Goal: Transaction & Acquisition: Purchase product/service

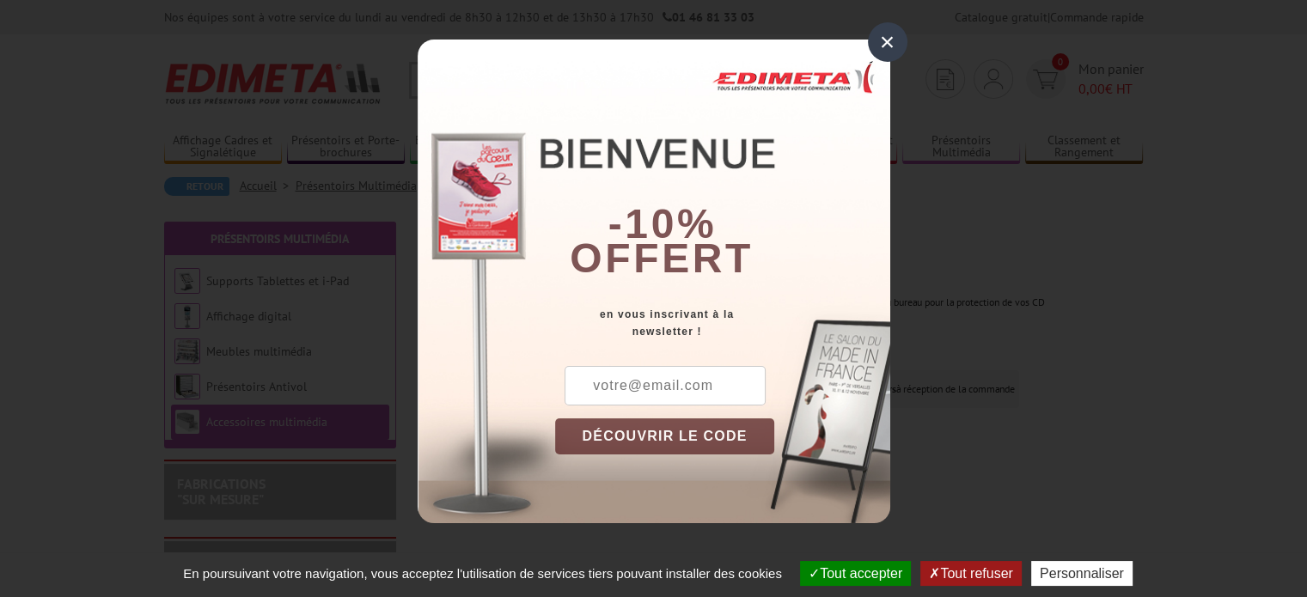
click at [884, 44] on div "×" at bounding box center [888, 42] width 40 height 40
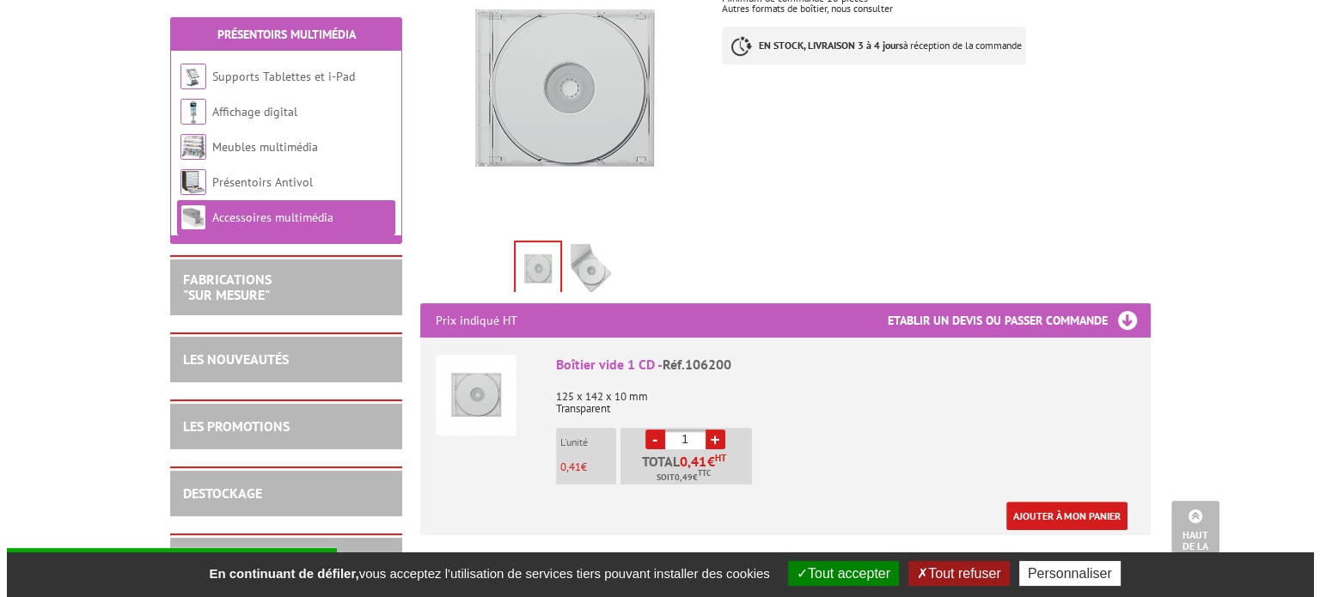
scroll to position [430, 0]
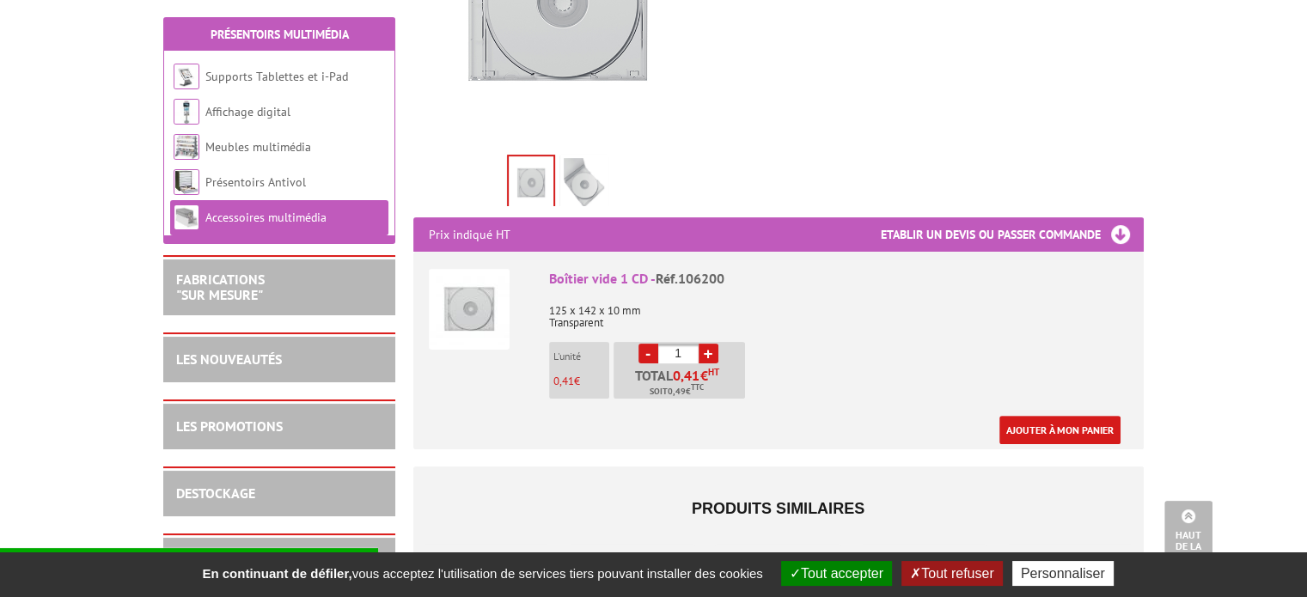
click at [710, 356] on link "+" at bounding box center [709, 354] width 20 height 20
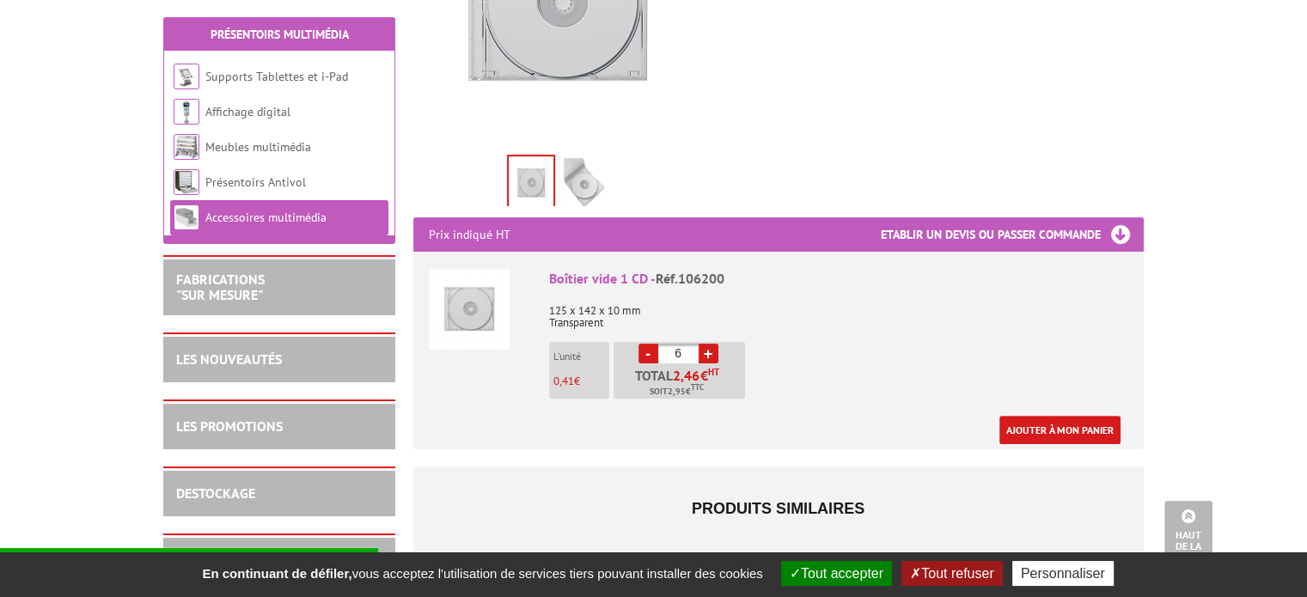
click at [707, 354] on link "+" at bounding box center [709, 354] width 20 height 20
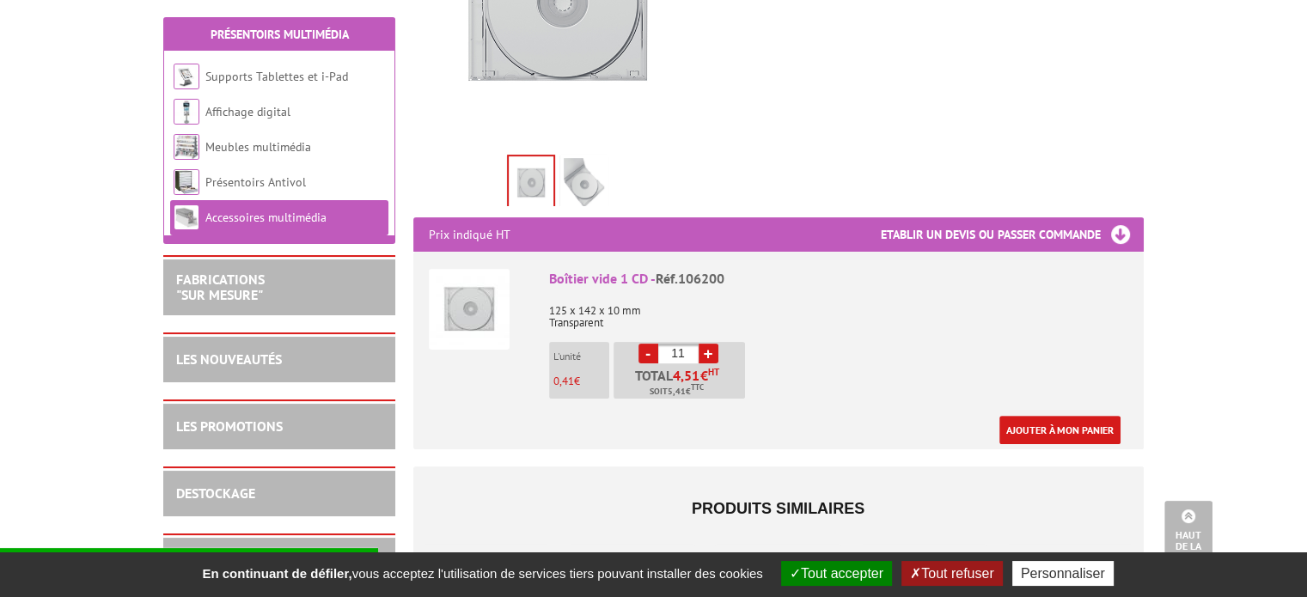
click at [707, 354] on link "+" at bounding box center [709, 354] width 20 height 20
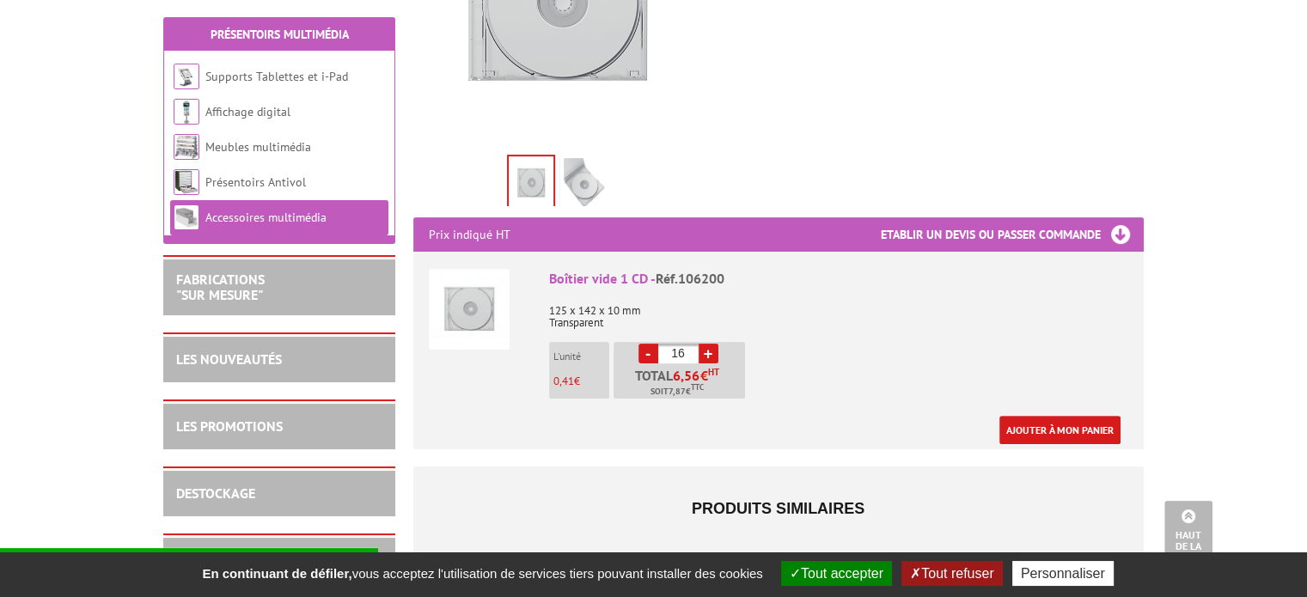
click at [707, 354] on link "+" at bounding box center [709, 354] width 20 height 20
type input "20"
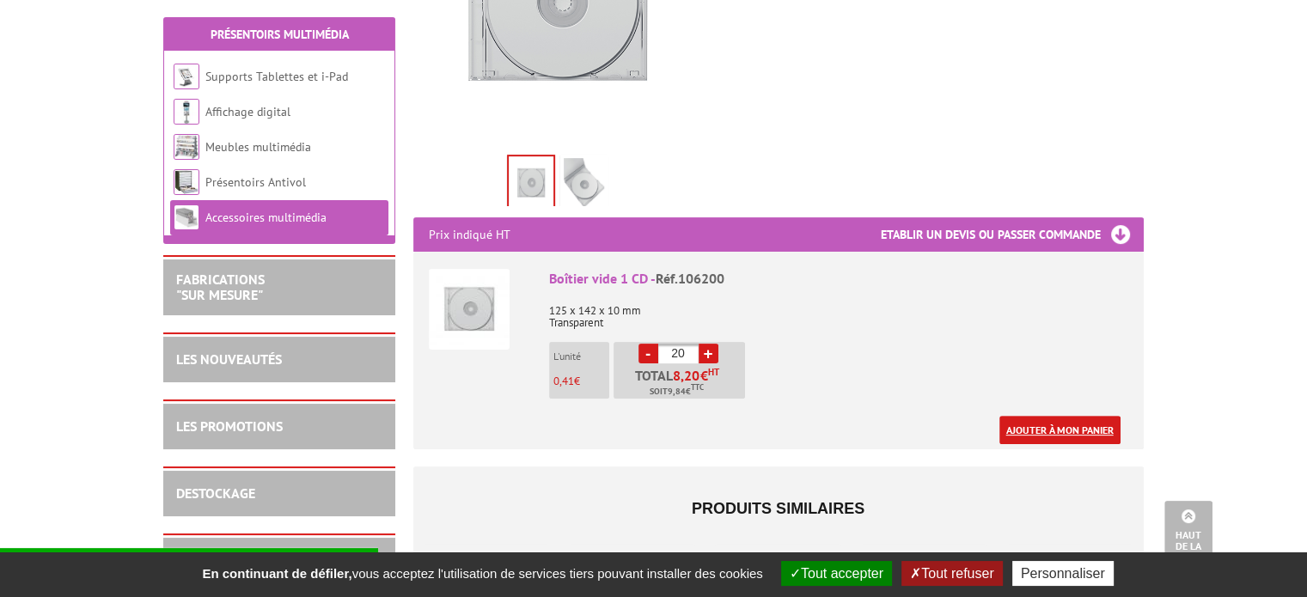
click at [1007, 431] on link "Ajouter à mon panier" at bounding box center [1060, 430] width 121 height 28
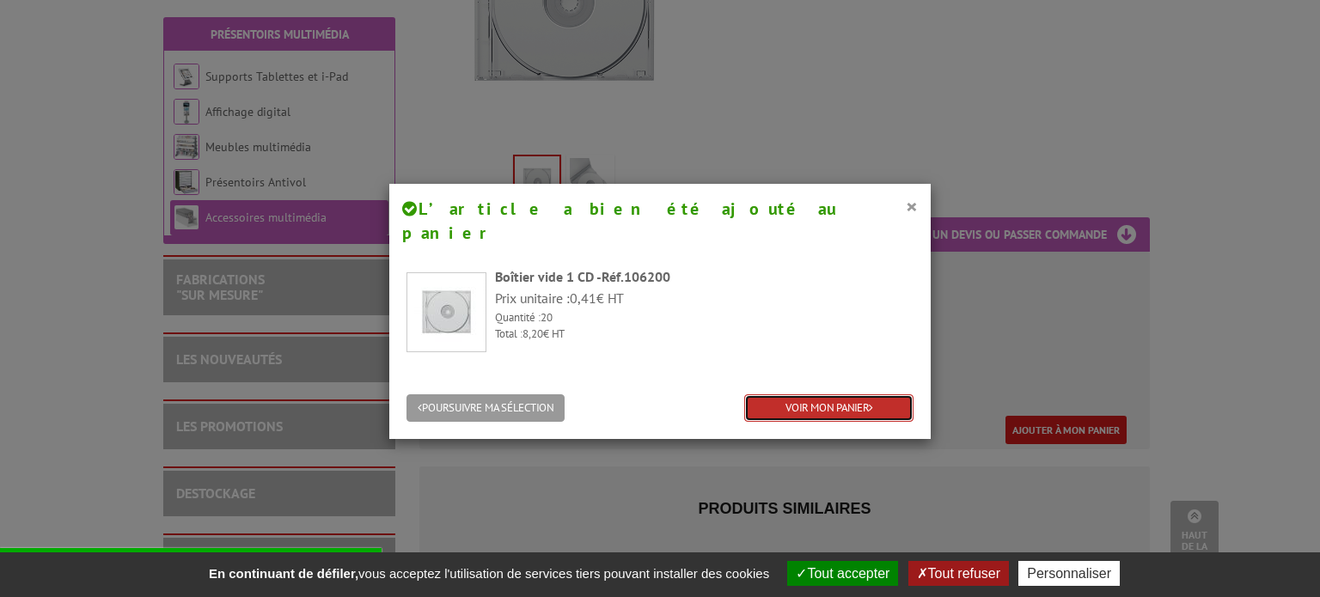
click at [795, 395] on link "VOIR MON PANIER" at bounding box center [828, 409] width 169 height 28
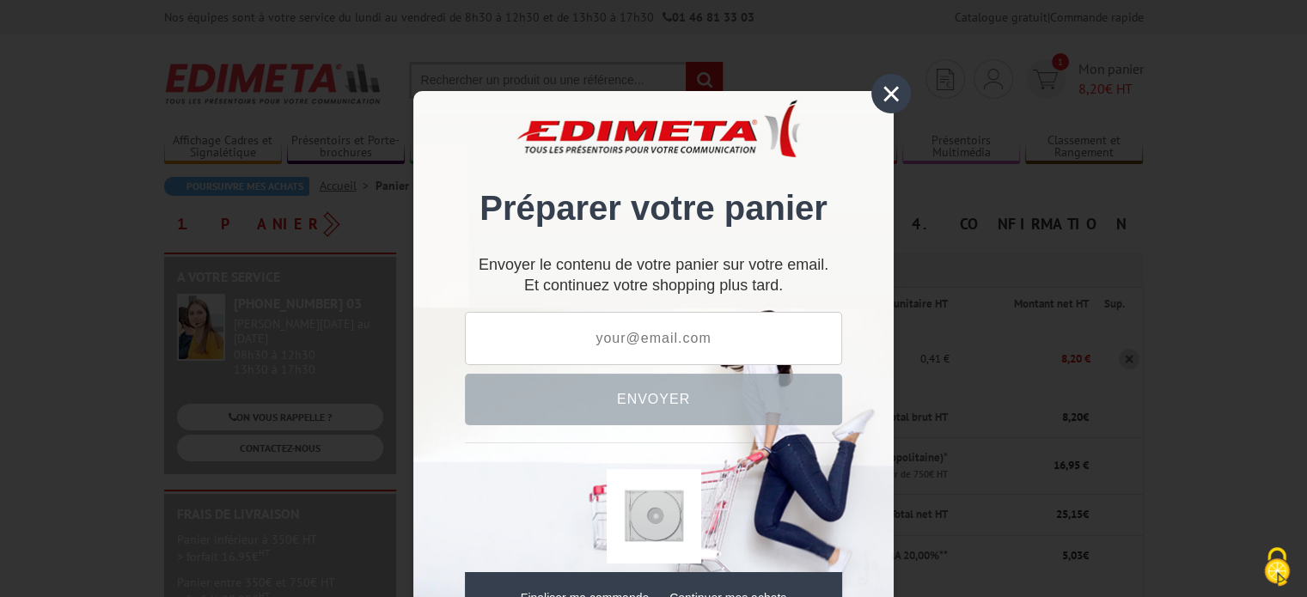
click at [885, 91] on div "×" at bounding box center [892, 94] width 40 height 40
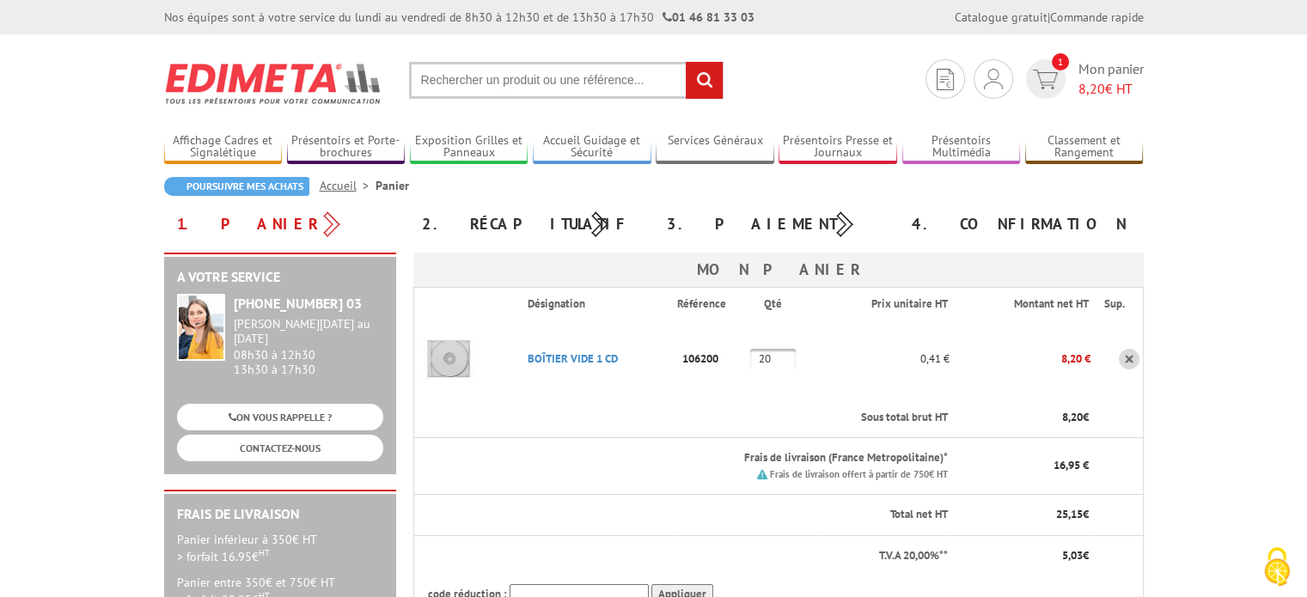
click at [1133, 361] on link at bounding box center [1129, 359] width 21 height 21
